Goal: Task Accomplishment & Management: Complete application form

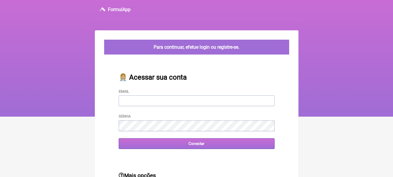
type input "[EMAIL_ADDRESS][DOMAIN_NAME]"
click at [196, 146] on input "Conectar" at bounding box center [197, 143] width 156 height 11
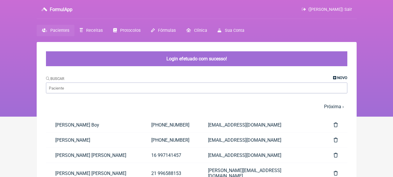
click at [337, 76] on span "Novo" at bounding box center [342, 77] width 10 height 4
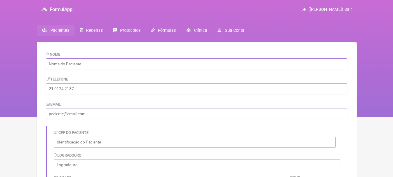
click at [156, 64] on input "text" at bounding box center [196, 63] width 301 height 11
paste input "Lidilene [PERSON_NAME] Balthazar"
type input "Lidilene [PERSON_NAME] Balthazar"
click at [126, 87] on input "tel" at bounding box center [196, 88] width 301 height 11
paste input "[PHONE_NUMBER]"
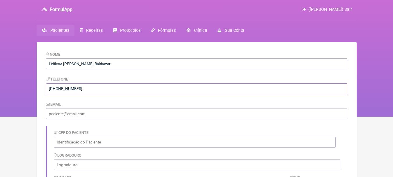
type input "[PHONE_NUMBER]"
click at [125, 113] on input "email" at bounding box center [196, 113] width 301 height 11
paste input "[EMAIL_ADDRESS][DOMAIN_NAME]"
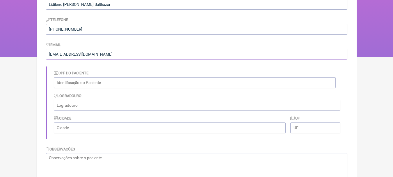
scroll to position [130, 0]
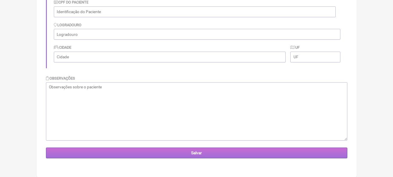
type input "[EMAIL_ADDRESS][DOMAIN_NAME]"
click at [239, 153] on input "Salvar" at bounding box center [196, 152] width 301 height 11
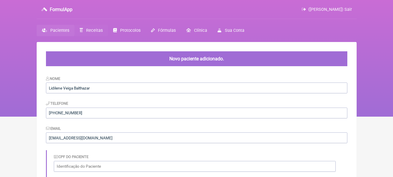
click at [91, 31] on span "Receitas" at bounding box center [94, 30] width 17 height 5
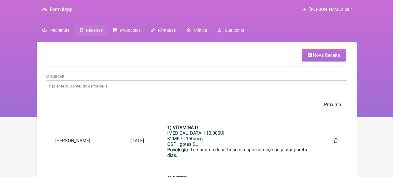
click at [96, 30] on span "Receitas" at bounding box center [94, 30] width 17 height 5
click at [331, 54] on span "Nova Receita" at bounding box center [326, 55] width 27 height 6
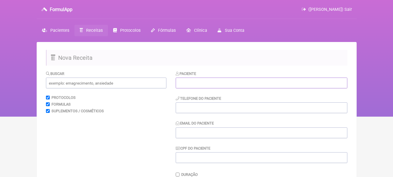
click at [245, 85] on input "text" at bounding box center [262, 82] width 172 height 11
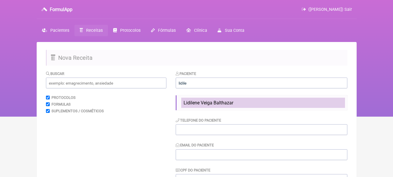
click at [242, 101] on li "Lidilene [PERSON_NAME] Balthazar" at bounding box center [263, 102] width 164 height 10
type input "Lidilene [PERSON_NAME] Balthazar"
type input "[PHONE_NUMBER]"
type input "[EMAIL_ADDRESS][DOMAIN_NAME]"
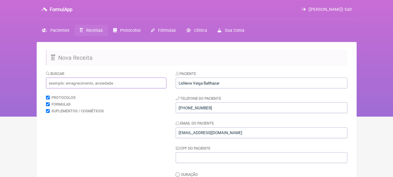
click at [86, 82] on input "text" at bounding box center [106, 82] width 120 height 11
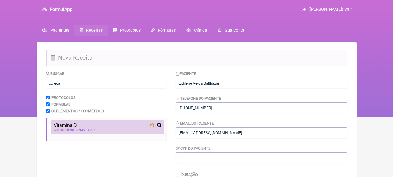
type input "colecal"
click at [107, 126] on div "Vitamina D" at bounding box center [108, 125] width 108 height 6
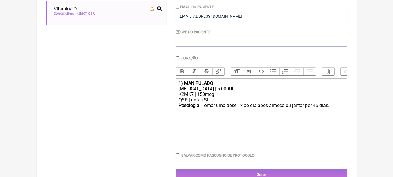
scroll to position [116, 0]
drag, startPoint x: 218, startPoint y: 89, endPoint x: 185, endPoint y: 88, distance: 33.5
click at [185, 85] on div "1) MANIPULADO" at bounding box center [261, 83] width 165 height 6
click at [316, 108] on div "Posologia : Tomar uma dose 1x ao dia após almoço ou jantar por 45 dias. ㅤ" at bounding box center [261, 108] width 165 height 12
click at [318, 107] on div "Posologia : Tomar uma dose 1x ao dia após almoço ou jantar por 45 dias. ㅤ" at bounding box center [261, 108] width 165 height 12
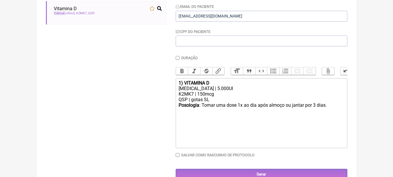
type trix-editor "<div><strong>1) VITAMINA D</strong></div><div>Colecalciferol | 5.000UI</div><di…"
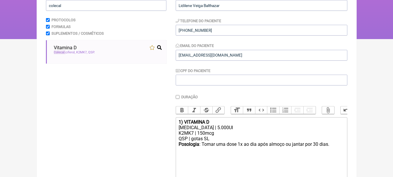
scroll to position [87, 0]
